Goal: Task Accomplishment & Management: Use online tool/utility

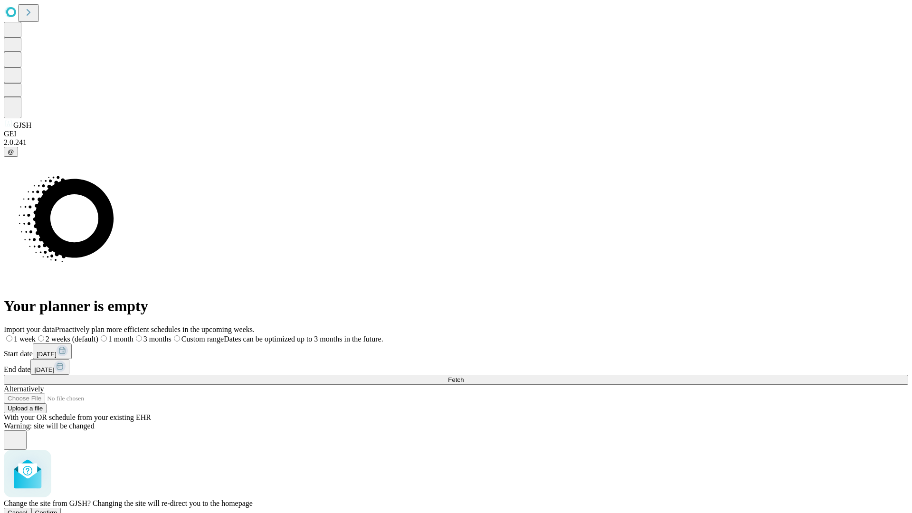
click at [57, 509] on span "Confirm" at bounding box center [46, 512] width 22 height 7
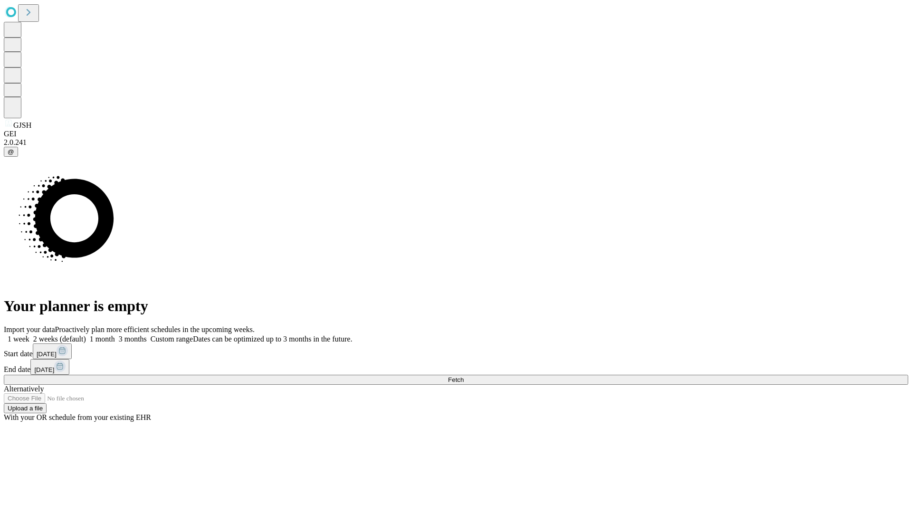
click at [86, 335] on label "2 weeks (default)" at bounding box center [57, 339] width 57 height 8
click at [464, 376] on span "Fetch" at bounding box center [456, 379] width 16 height 7
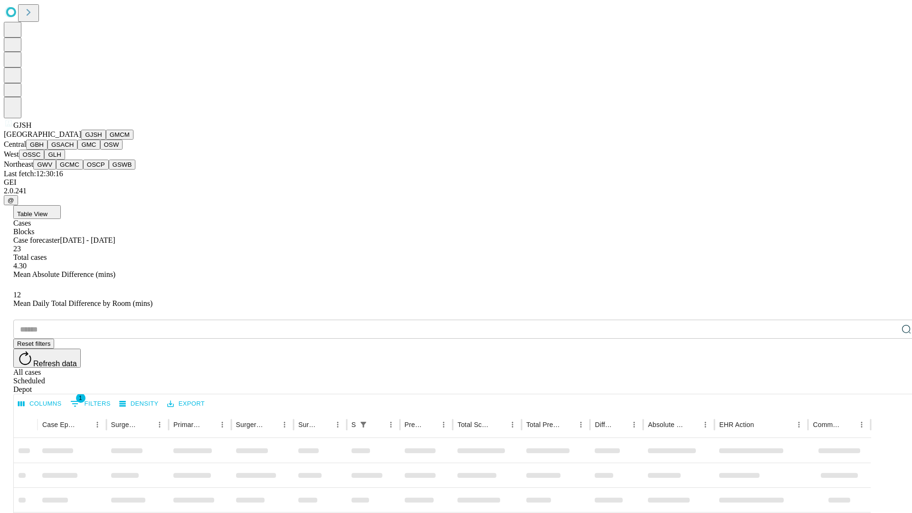
click at [106, 140] on button "GMCM" at bounding box center [120, 135] width 28 height 10
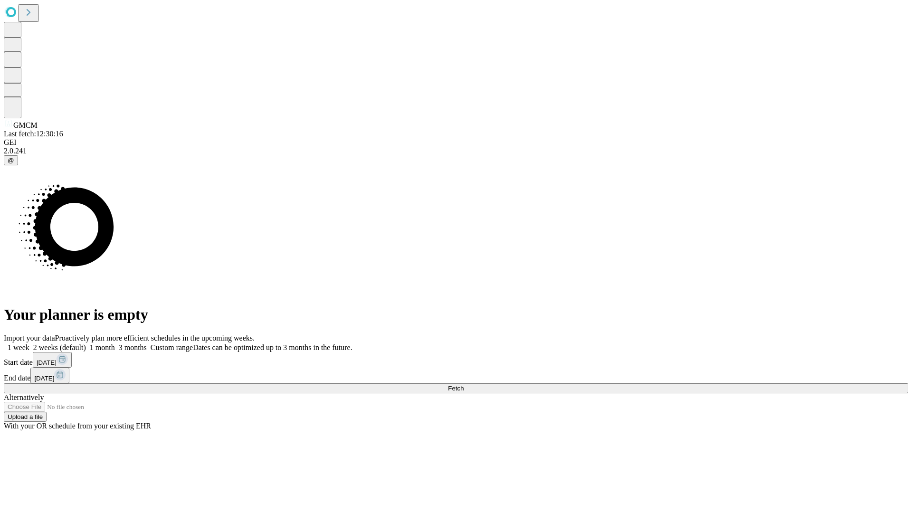
click at [86, 343] on label "2 weeks (default)" at bounding box center [57, 347] width 57 height 8
click at [464, 385] on span "Fetch" at bounding box center [456, 388] width 16 height 7
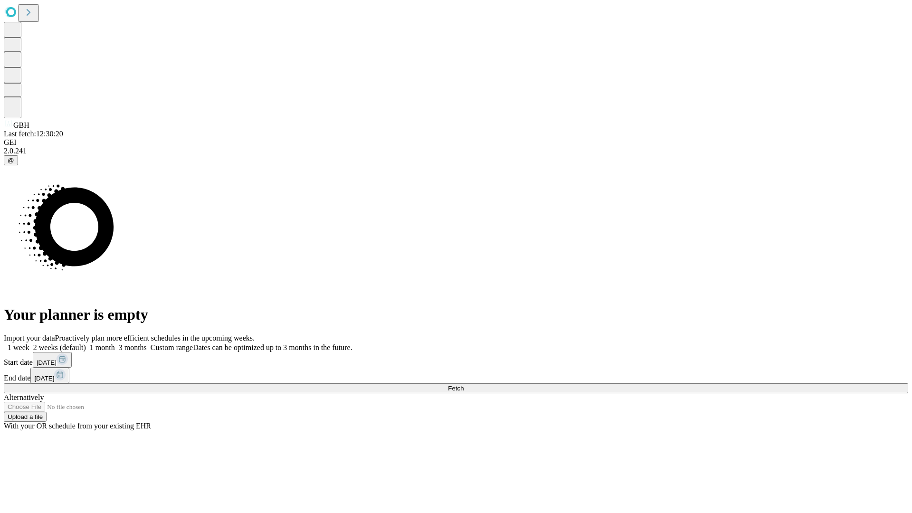
click at [86, 343] on label "2 weeks (default)" at bounding box center [57, 347] width 57 height 8
click at [464, 385] on span "Fetch" at bounding box center [456, 388] width 16 height 7
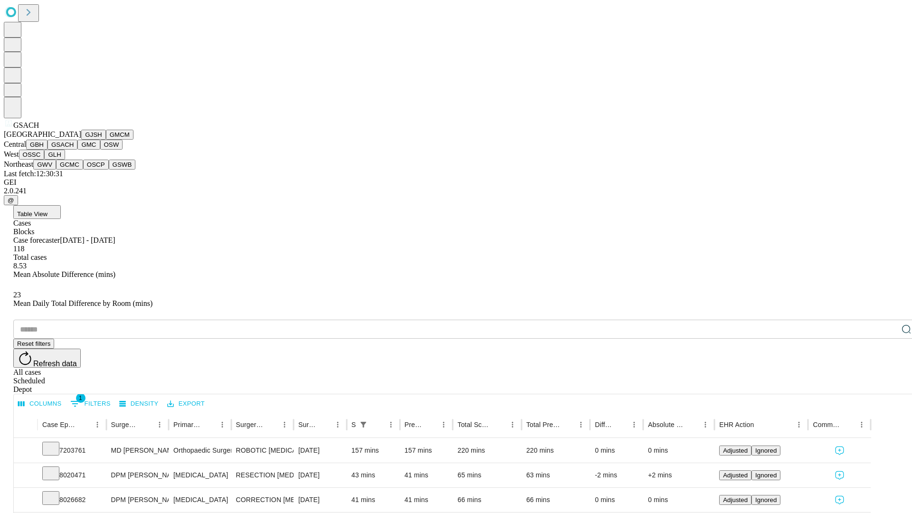
click at [77, 150] on button "GMC" at bounding box center [88, 145] width 22 height 10
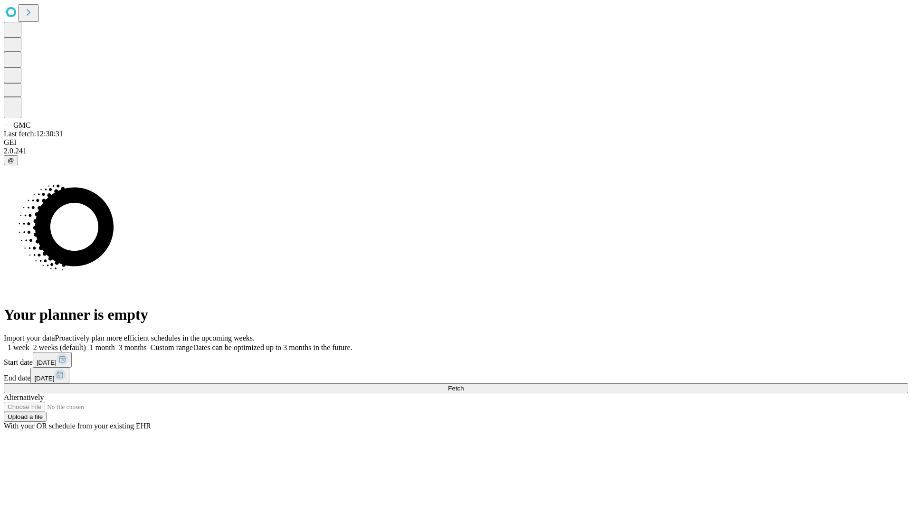
click at [86, 343] on label "2 weeks (default)" at bounding box center [57, 347] width 57 height 8
click at [464, 385] on span "Fetch" at bounding box center [456, 388] width 16 height 7
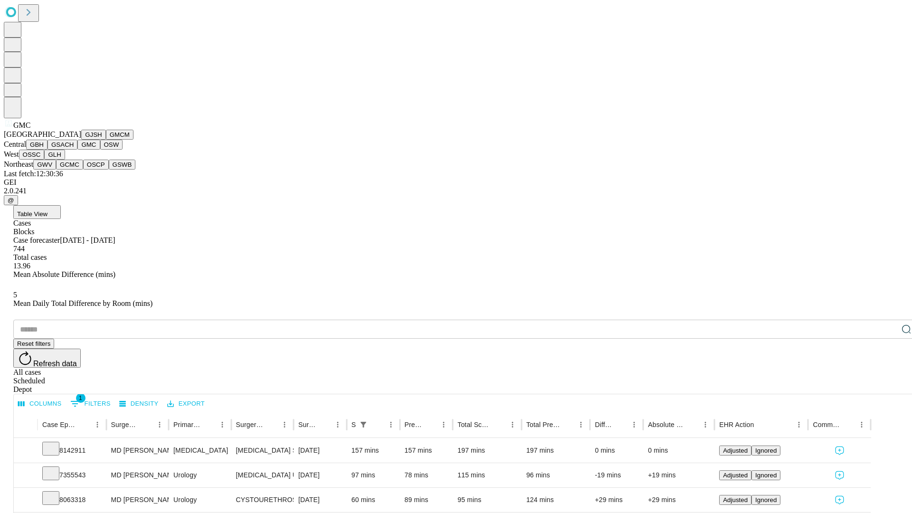
click at [100, 150] on button "OSW" at bounding box center [111, 145] width 23 height 10
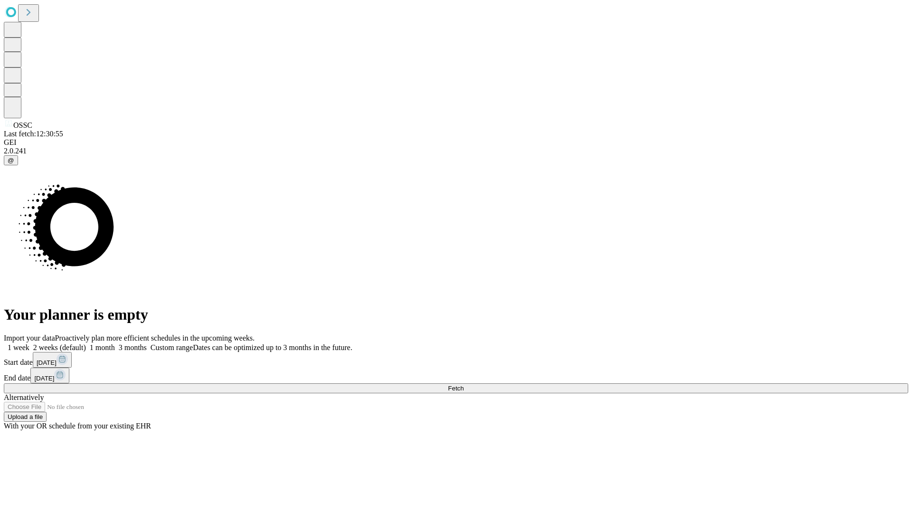
click at [86, 343] on label "2 weeks (default)" at bounding box center [57, 347] width 57 height 8
click at [464, 385] on span "Fetch" at bounding box center [456, 388] width 16 height 7
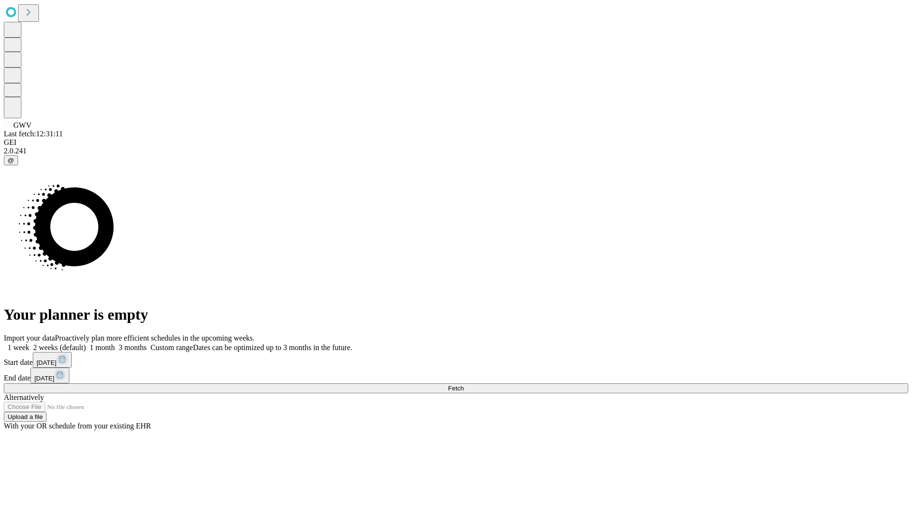
click at [86, 343] on label "2 weeks (default)" at bounding box center [57, 347] width 57 height 8
click at [464, 385] on span "Fetch" at bounding box center [456, 388] width 16 height 7
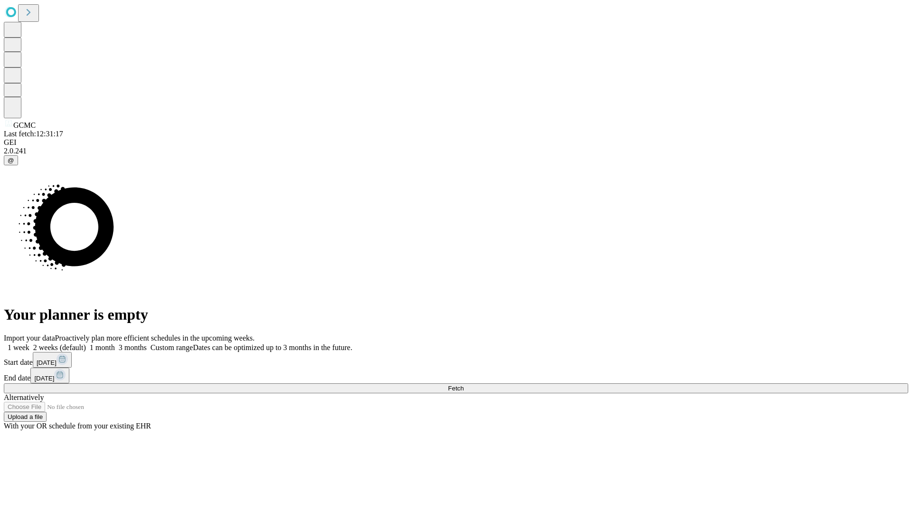
click at [86, 343] on label "2 weeks (default)" at bounding box center [57, 347] width 57 height 8
click at [464, 385] on span "Fetch" at bounding box center [456, 388] width 16 height 7
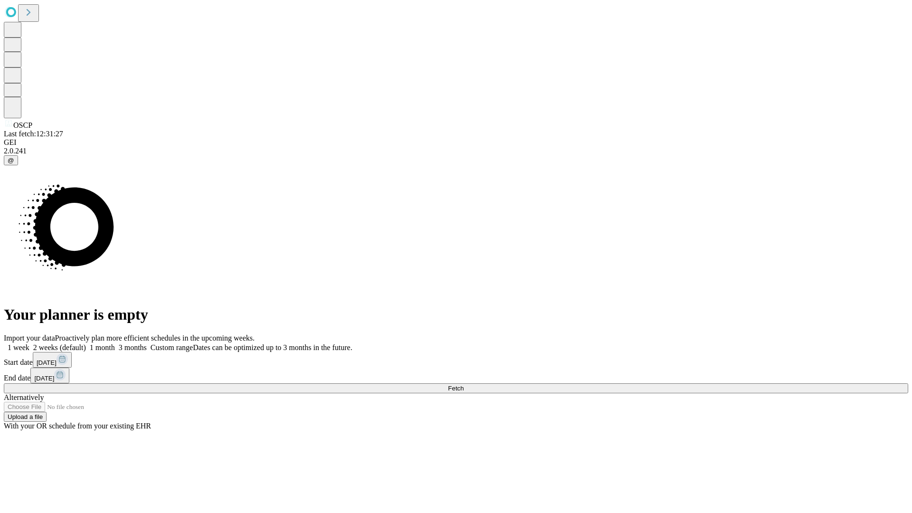
click at [86, 343] on label "2 weeks (default)" at bounding box center [57, 347] width 57 height 8
click at [464, 385] on span "Fetch" at bounding box center [456, 388] width 16 height 7
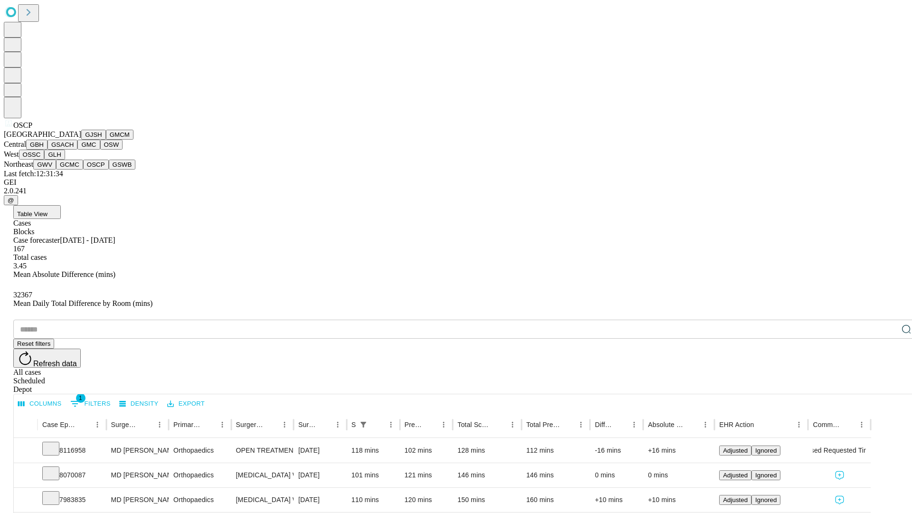
click at [109, 170] on button "GSWB" at bounding box center [122, 165] width 27 height 10
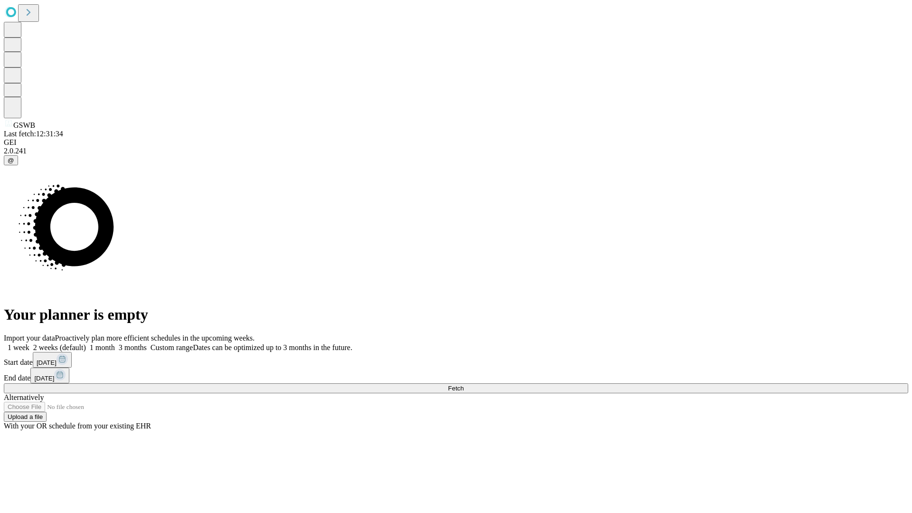
click at [86, 343] on label "2 weeks (default)" at bounding box center [57, 347] width 57 height 8
click at [464, 385] on span "Fetch" at bounding box center [456, 388] width 16 height 7
